Goal: Transaction & Acquisition: Purchase product/service

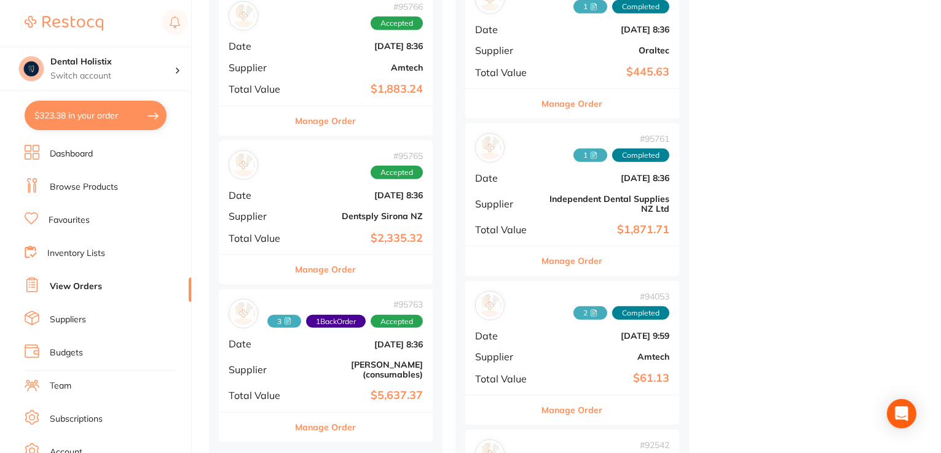
click at [95, 190] on link "Browse Products" at bounding box center [84, 187] width 68 height 12
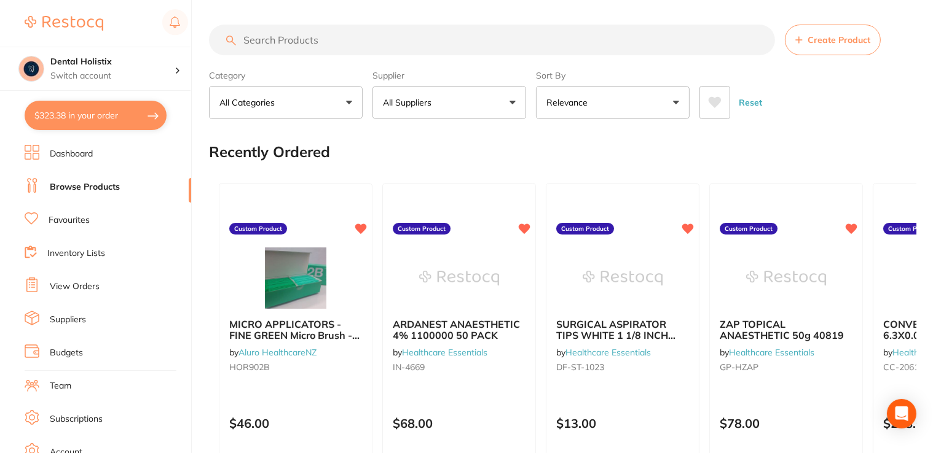
click at [95, 190] on link "Browse Products" at bounding box center [85, 187] width 70 height 12
click at [819, 44] on span "Create Product" at bounding box center [838, 40] width 63 height 10
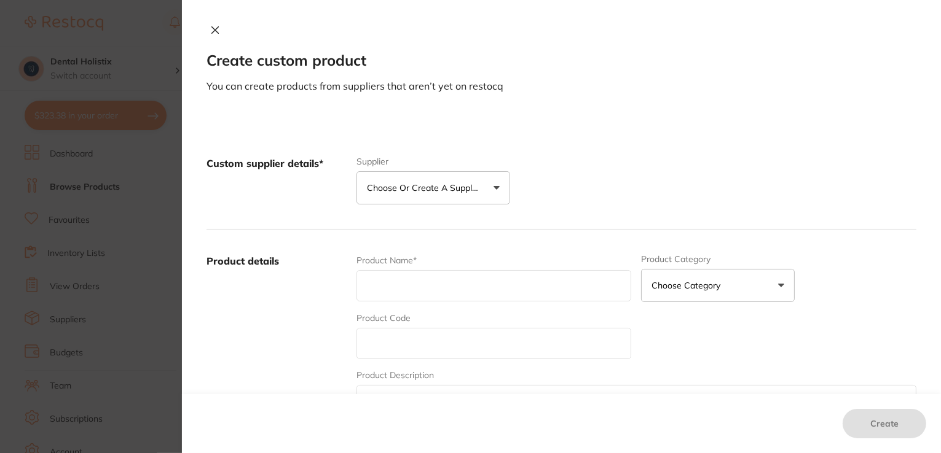
click at [211, 30] on icon at bounding box center [215, 30] width 10 height 10
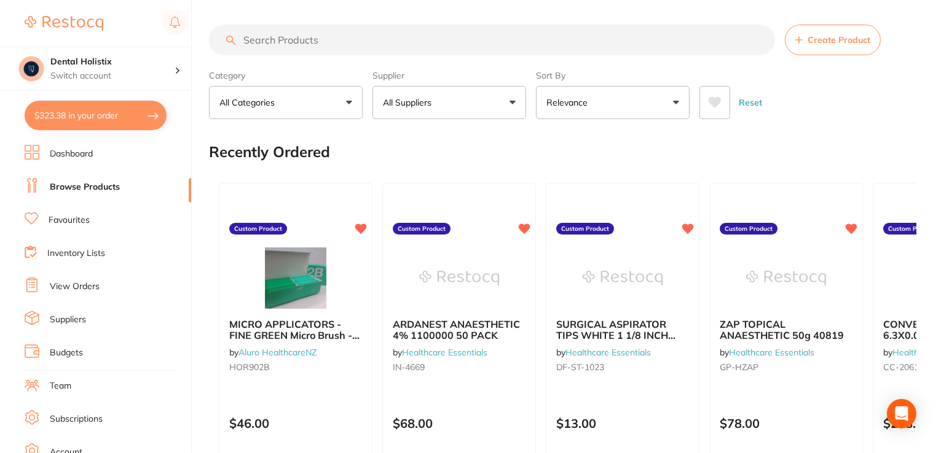
click at [516, 114] on button "All Suppliers" at bounding box center [449, 102] width 154 height 33
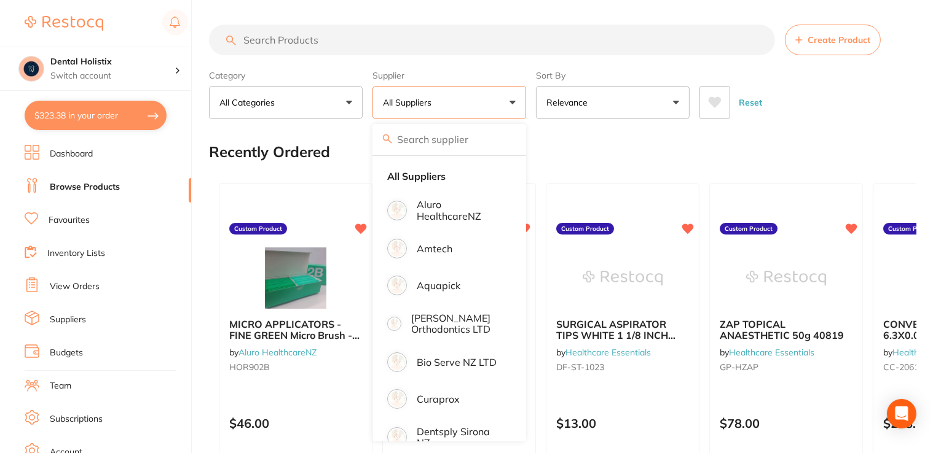
click at [467, 47] on input "search" at bounding box center [492, 40] width 566 height 31
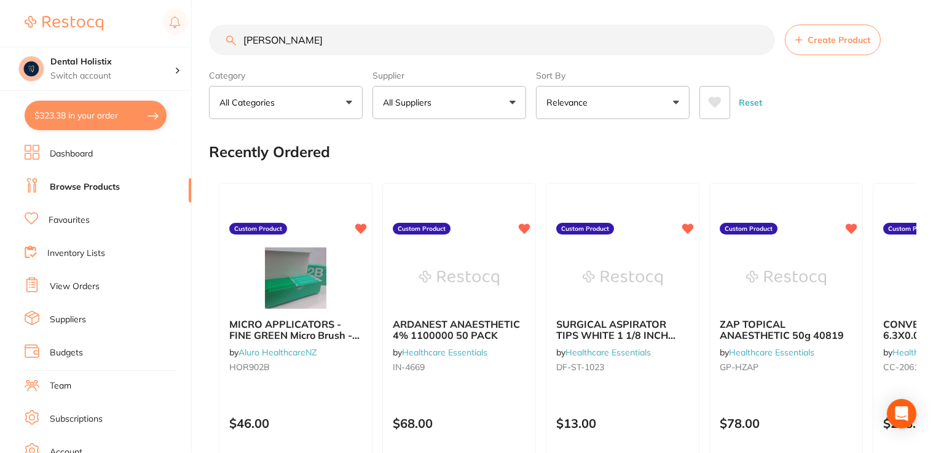
type input "[PERSON_NAME]"
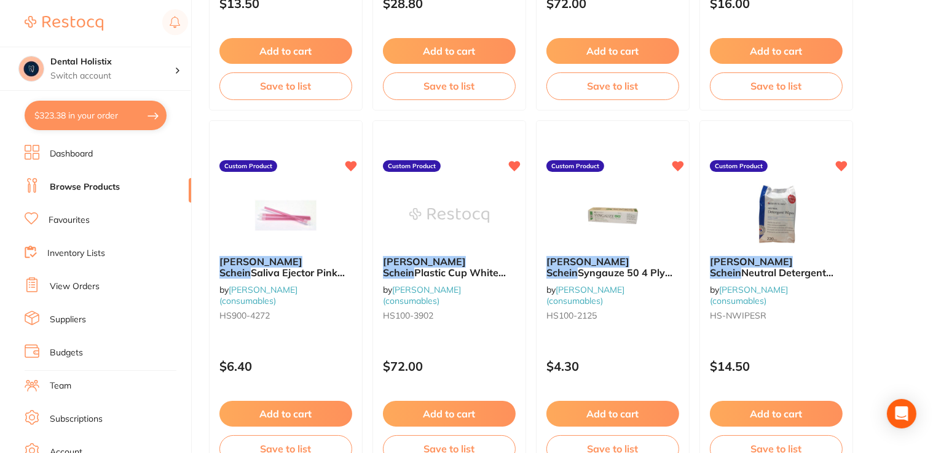
scroll to position [418, 0]
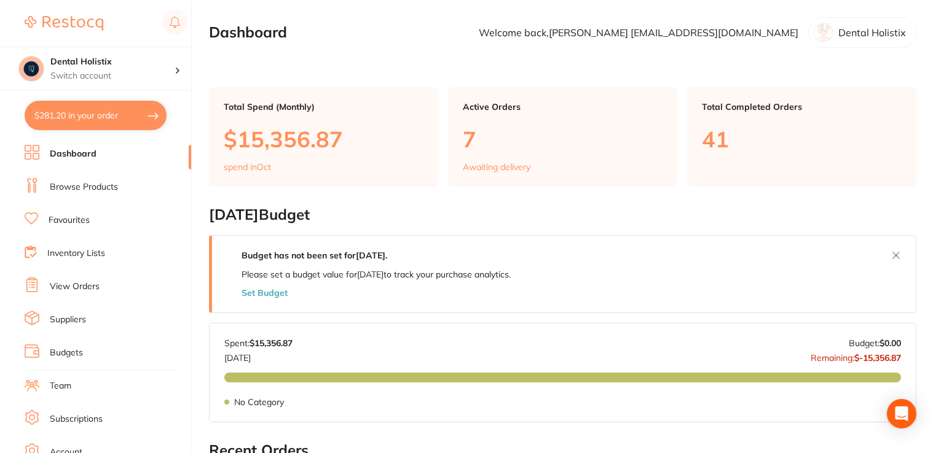
click at [109, 187] on link "Browse Products" at bounding box center [84, 187] width 68 height 12
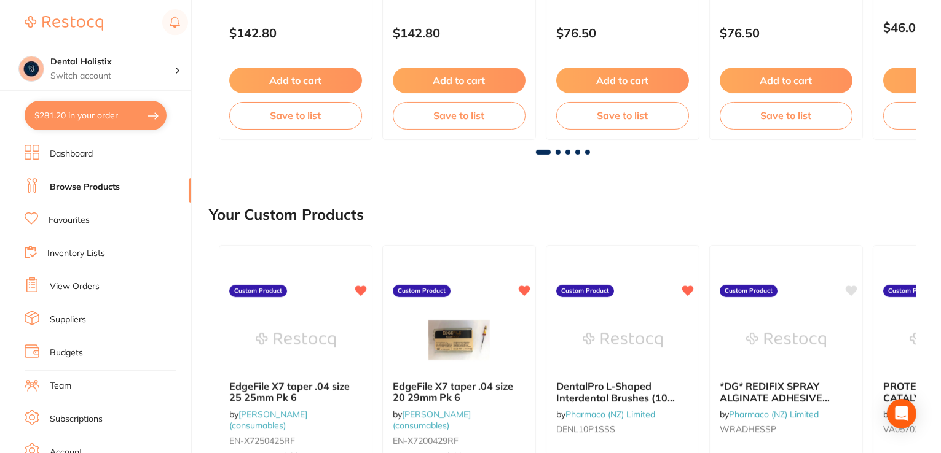
scroll to position [793, 0]
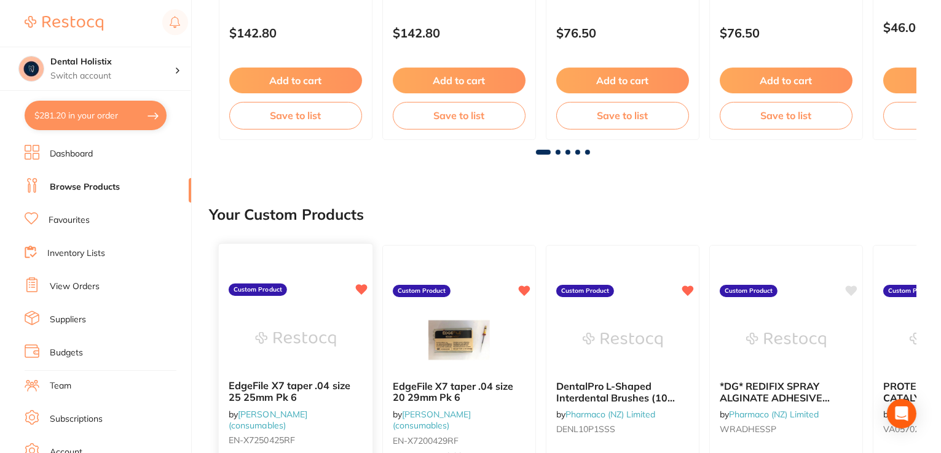
click at [307, 389] on b "EdgeFile X7 taper .04 size 25 25mm Pk 6" at bounding box center [296, 391] width 134 height 23
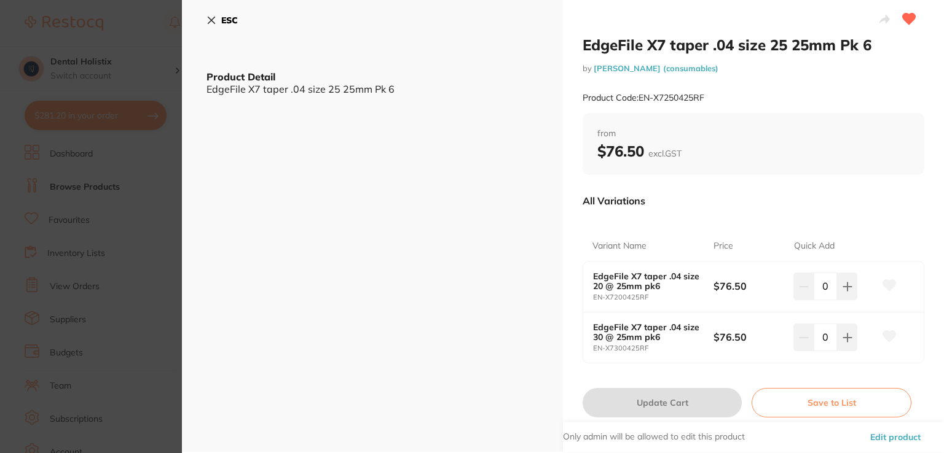
click at [213, 20] on icon at bounding box center [211, 20] width 10 height 10
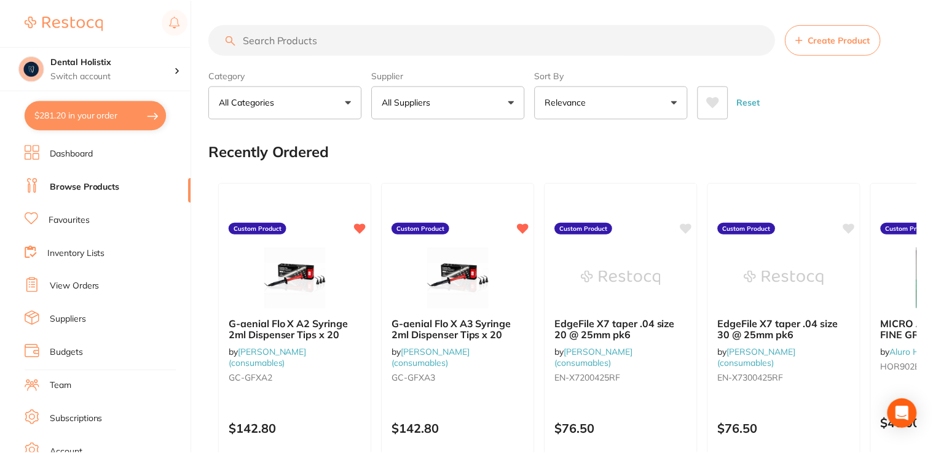
scroll to position [396, 0]
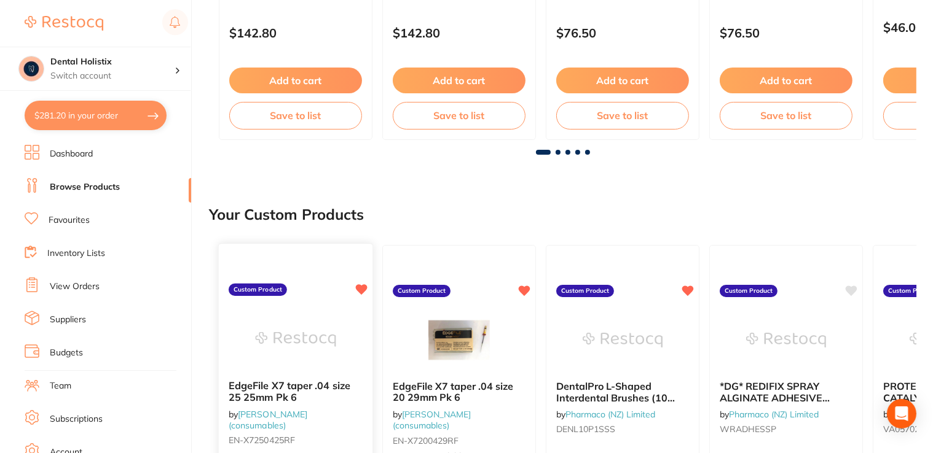
click at [296, 418] on link "[PERSON_NAME] (consumables)" at bounding box center [268, 420] width 79 height 23
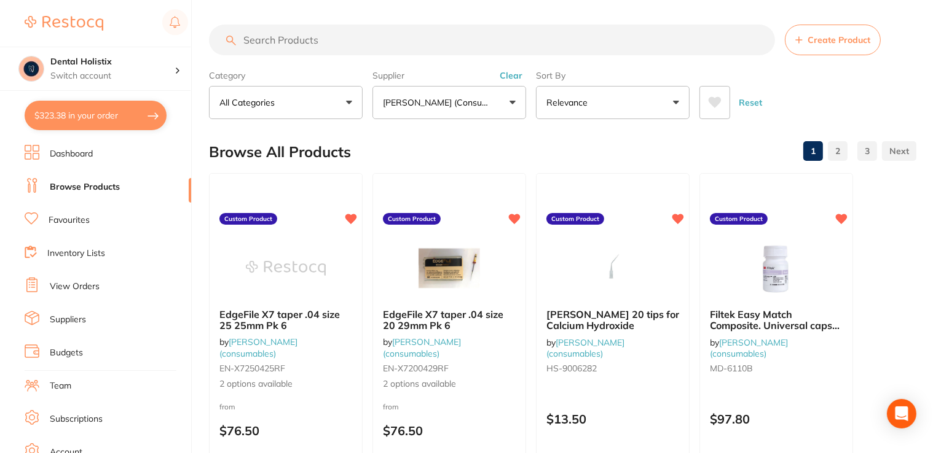
click at [854, 47] on button "Create Product" at bounding box center [833, 40] width 96 height 31
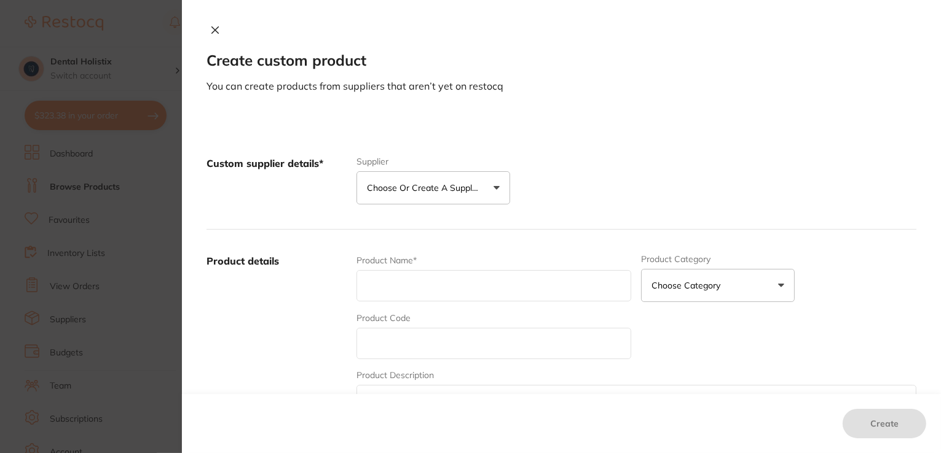
click at [489, 186] on button "Choose or create a supplier" at bounding box center [433, 187] width 154 height 33
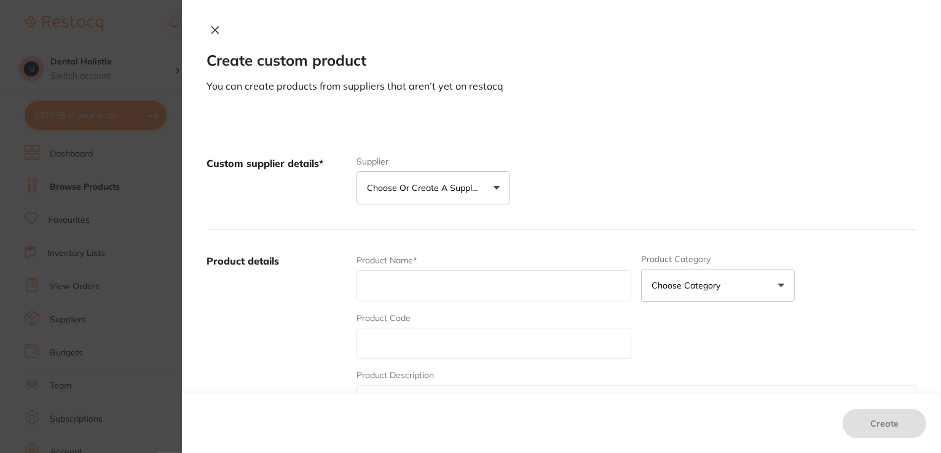
click at [214, 29] on icon at bounding box center [215, 30] width 10 height 10
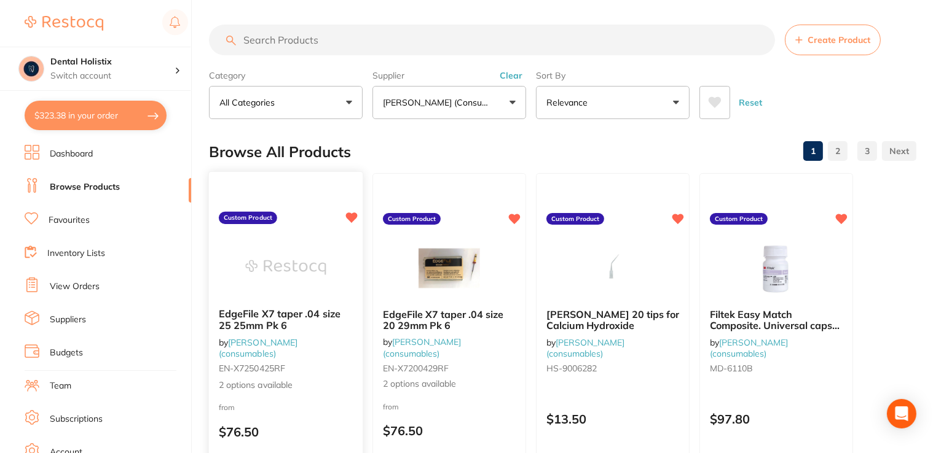
click at [280, 323] on span "EdgeFile X7 taper .04 size 25 25mm Pk 6" at bounding box center [280, 320] width 122 height 24
click at [280, 323] on div "Create Product Category All Categories All Categories No categories found Clear…" at bounding box center [575, 226] width 732 height 453
click at [290, 316] on span "EdgeFile X7 taper .04 size 25 25mm Pk 6" at bounding box center [280, 320] width 122 height 24
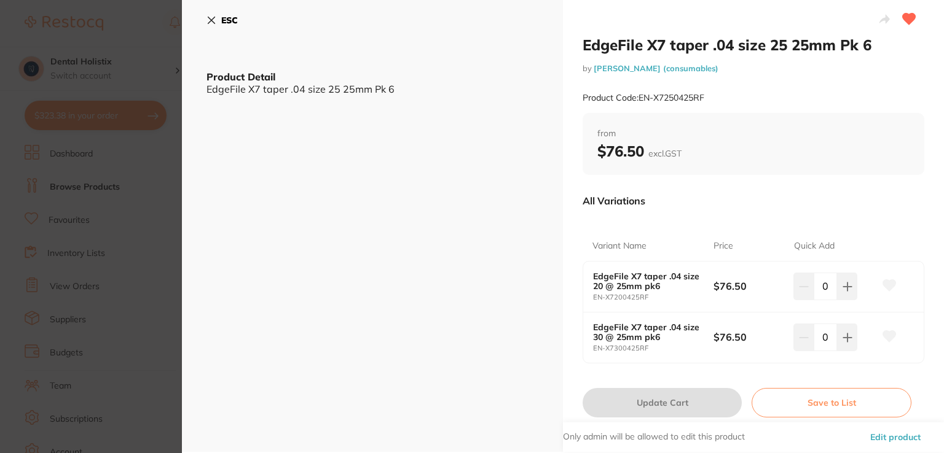
click at [885, 431] on button "Edit product" at bounding box center [895, 437] width 58 height 29
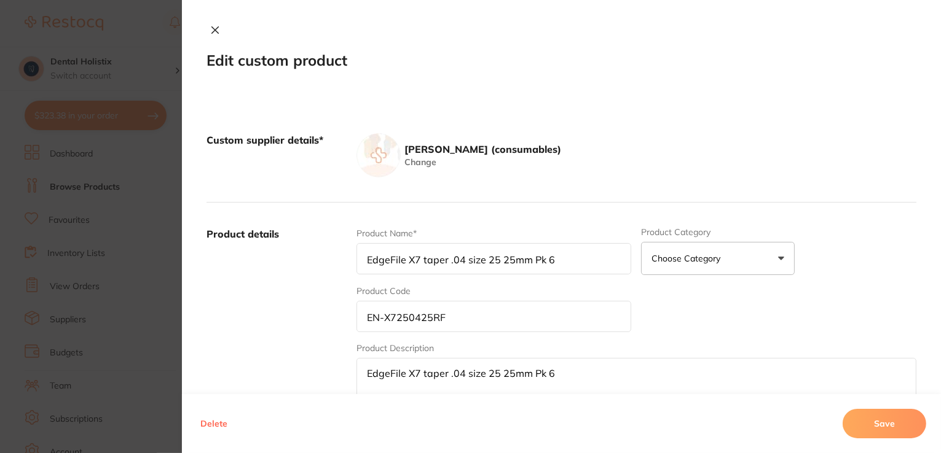
click at [211, 30] on icon at bounding box center [215, 30] width 10 height 10
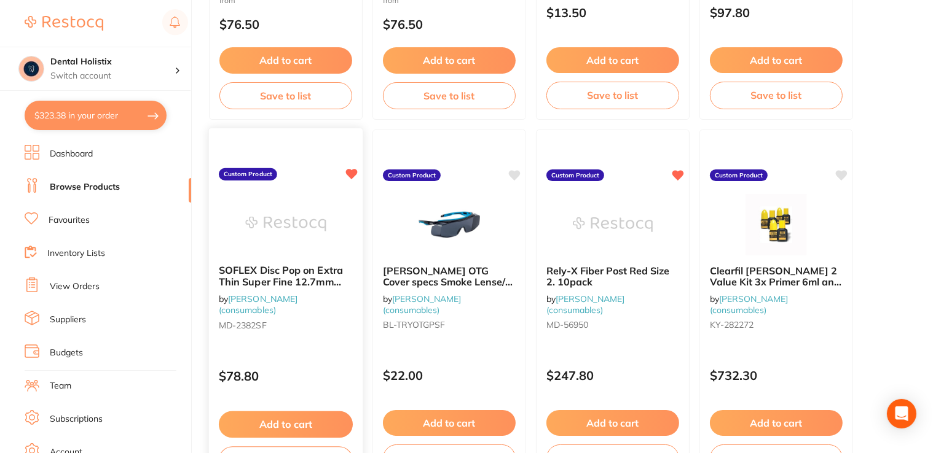
click at [286, 280] on span "SOFLEX Disc Pop on Extra Thin Super Fine 12.7mm Pack of 85" at bounding box center [281, 281] width 124 height 35
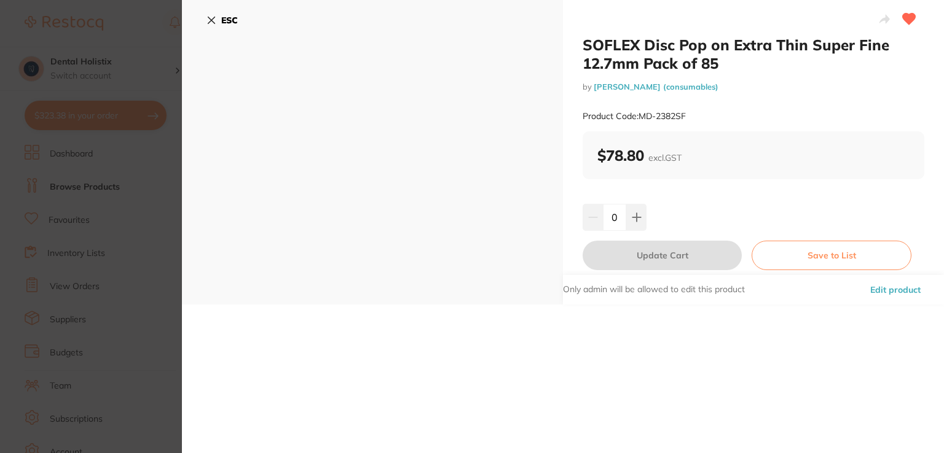
click at [906, 288] on button "Edit product" at bounding box center [895, 289] width 58 height 29
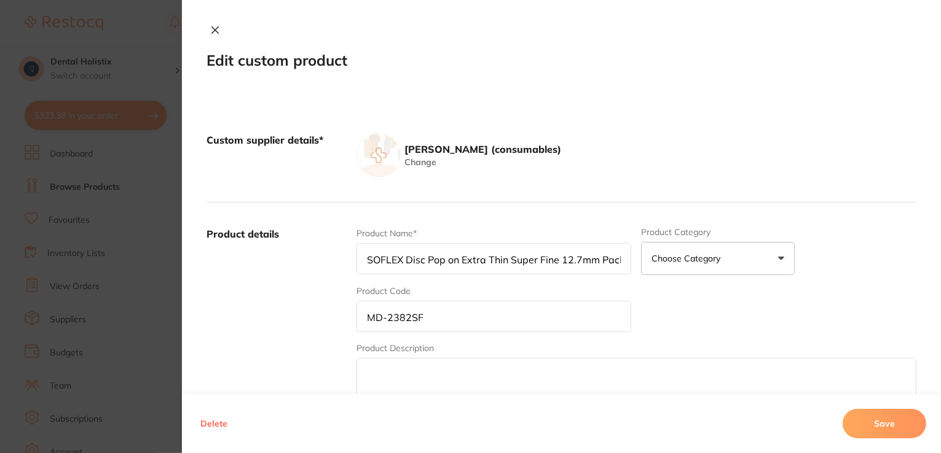
scroll to position [2091, 0]
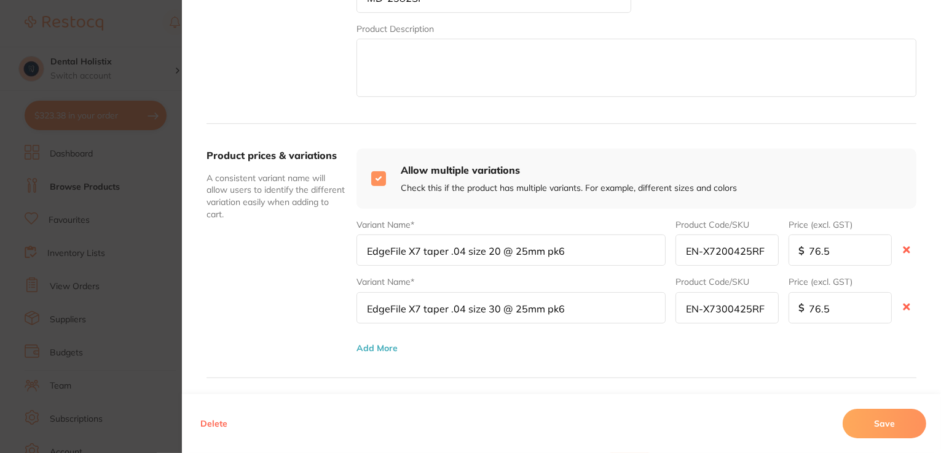
scroll to position [0, 0]
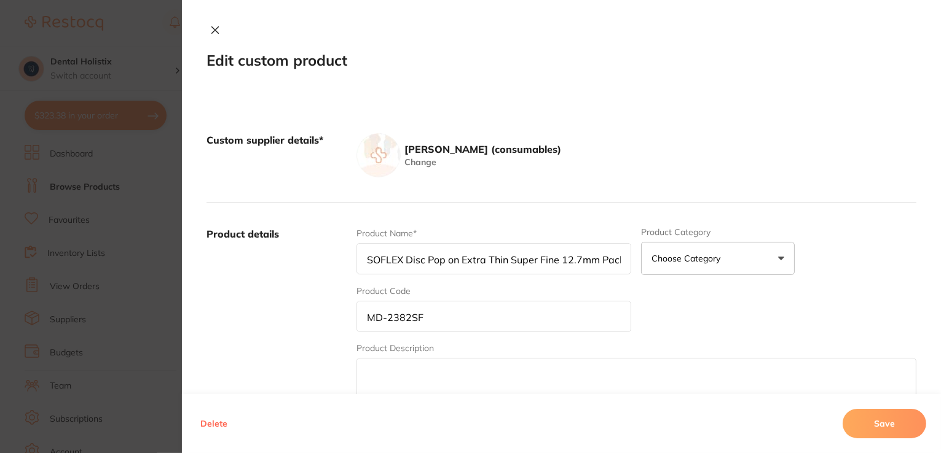
click at [210, 26] on icon at bounding box center [215, 30] width 10 height 10
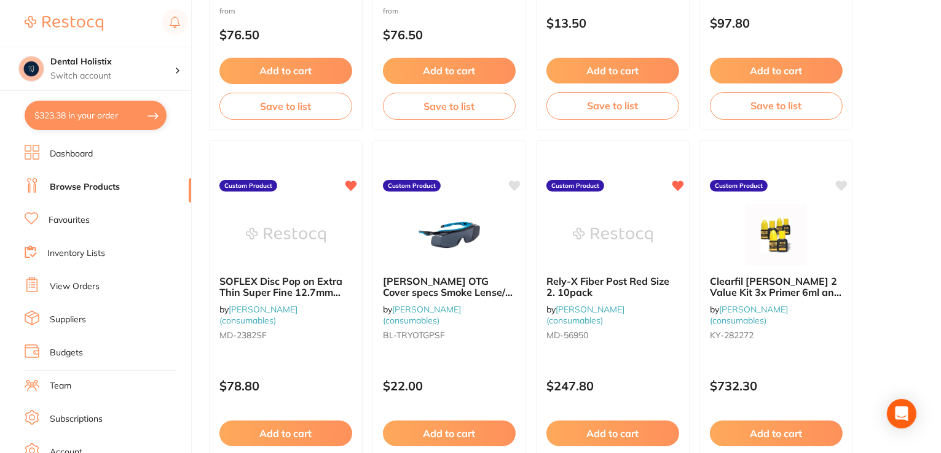
click at [102, 126] on button "$323.38 in your order" at bounding box center [96, 115] width 142 height 29
checkbox input "true"
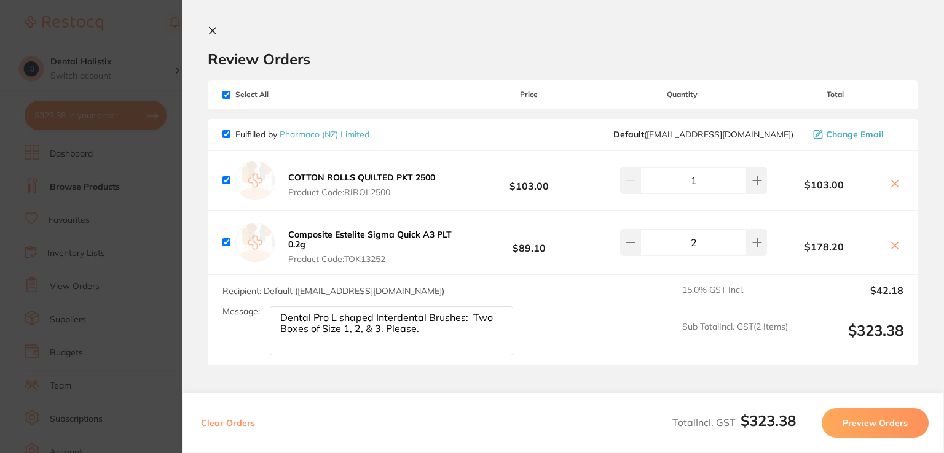
click at [209, 30] on icon at bounding box center [213, 31] width 10 height 10
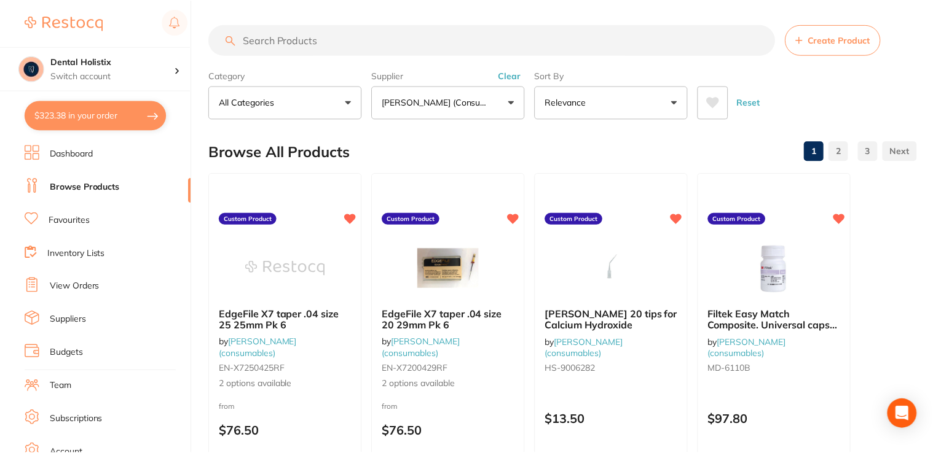
scroll to position [396, 0]
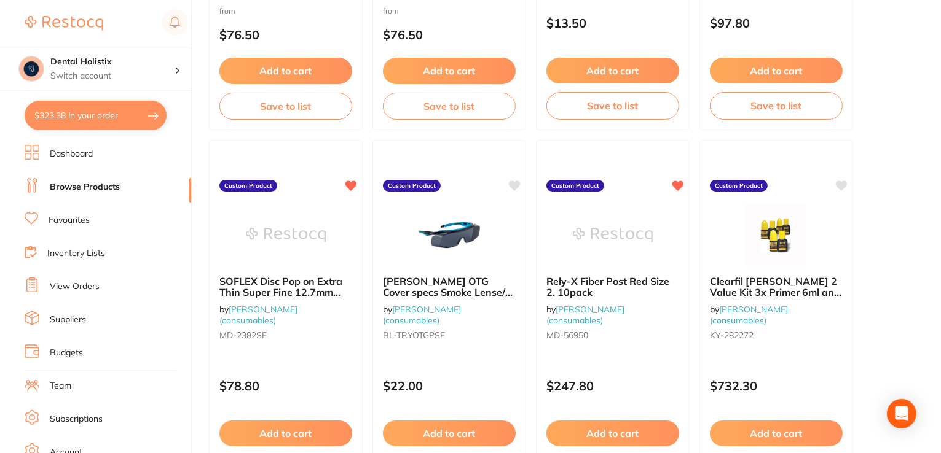
click at [77, 155] on link "Dashboard" at bounding box center [71, 154] width 43 height 12
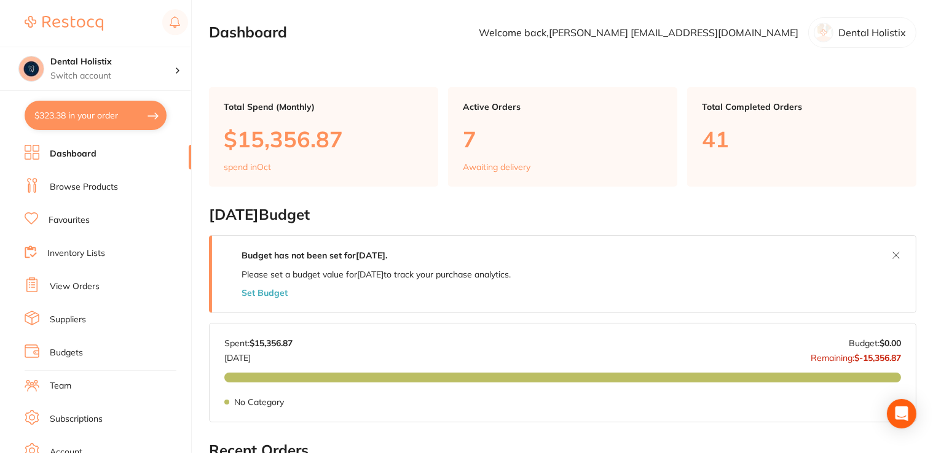
click at [91, 189] on link "Browse Products" at bounding box center [84, 187] width 68 height 12
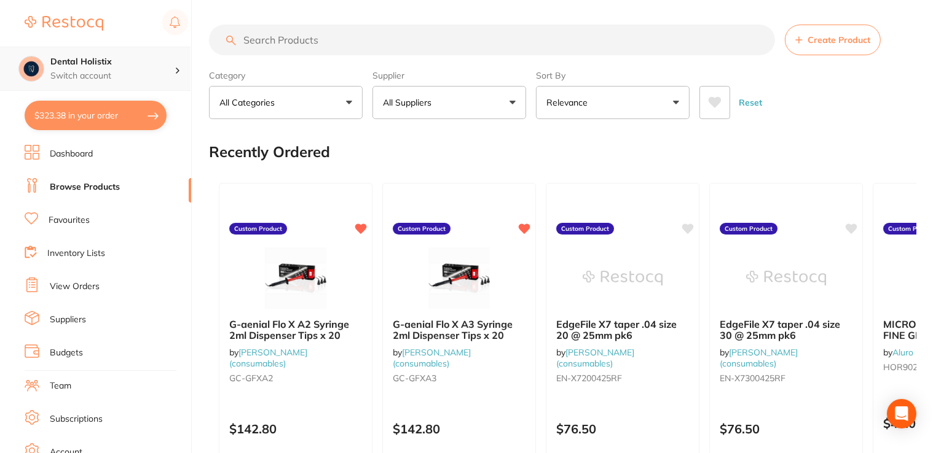
click at [130, 76] on p "Switch account" at bounding box center [112, 76] width 124 height 12
